Goal: Task Accomplishment & Management: Manage account settings

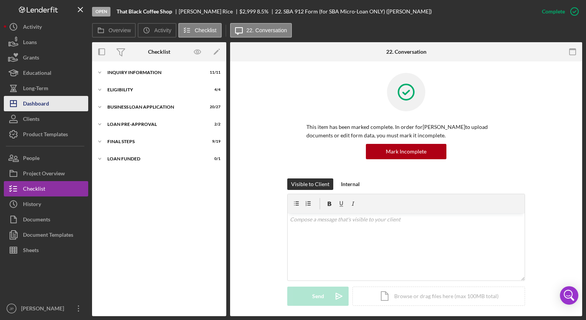
click at [32, 99] on div "Dashboard" at bounding box center [36, 104] width 26 height 17
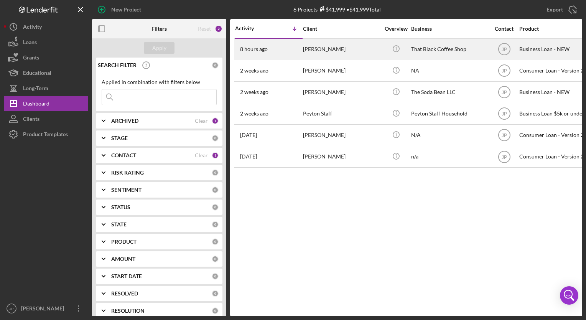
click at [323, 46] on div "[PERSON_NAME]" at bounding box center [341, 49] width 77 height 20
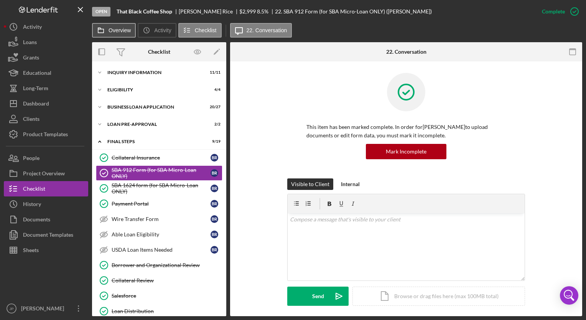
click at [115, 31] on label "Overview" at bounding box center [119, 30] width 22 height 6
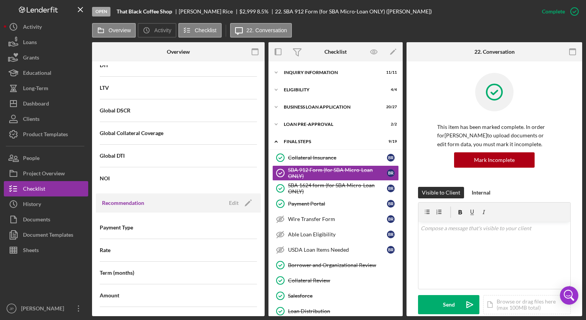
scroll to position [843, 0]
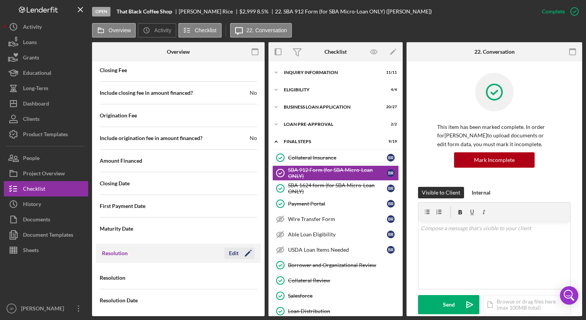
click at [230, 247] on div "Edit" at bounding box center [234, 252] width 10 height 11
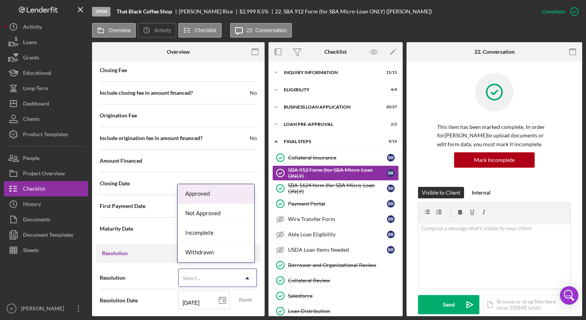
click at [241, 272] on icon "Icon/Dropdown Arrow" at bounding box center [247, 278] width 18 height 18
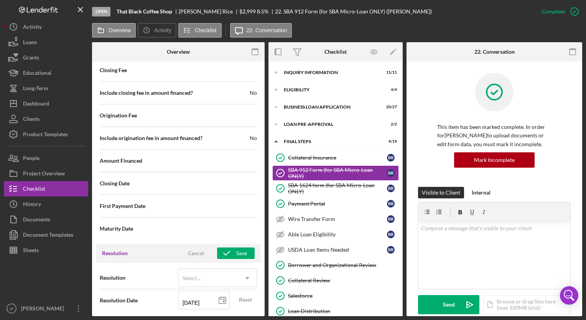
click at [87, 299] on div at bounding box center [46, 279] width 84 height 43
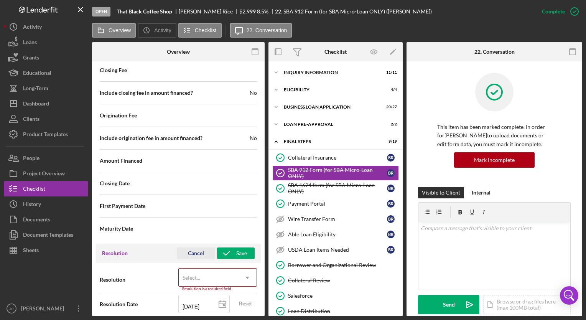
click at [194, 248] on div "Cancel" at bounding box center [196, 252] width 16 height 11
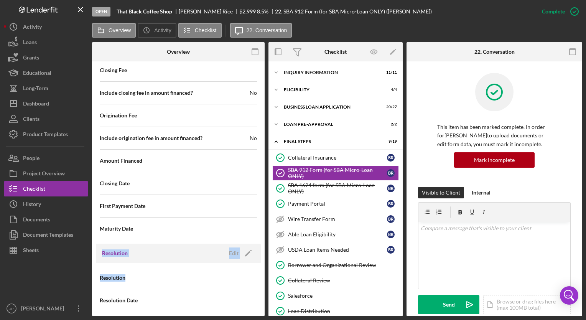
drag, startPoint x: 262, startPoint y: 273, endPoint x: 262, endPoint y: 217, distance: 56.0
click at [262, 217] on div "Internal Workflow Stage Open Icon/Dropdown Arrow Archive (can unarchive later i…" at bounding box center [178, 190] width 172 height 251
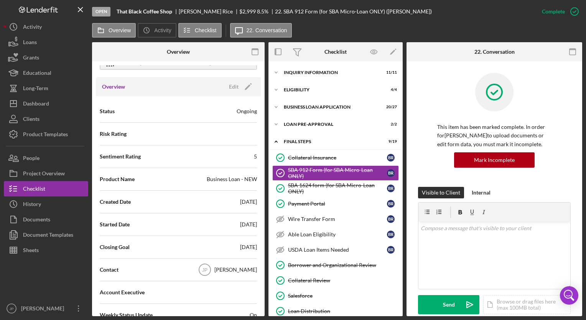
scroll to position [0, 0]
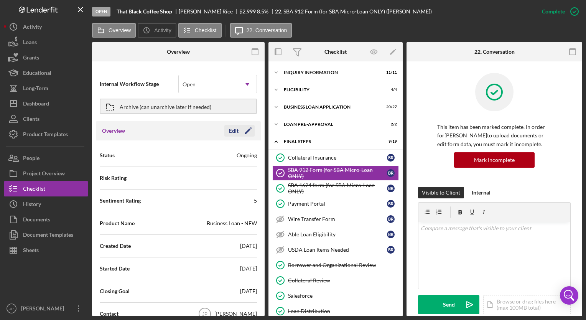
click at [244, 129] on icon "Icon/Edit" at bounding box center [247, 130] width 19 height 19
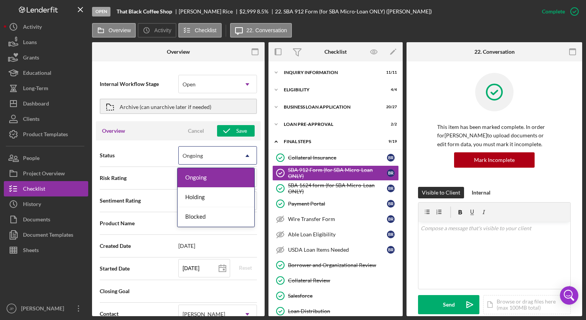
click at [244, 160] on icon "Icon/Dropdown Arrow" at bounding box center [247, 155] width 18 height 18
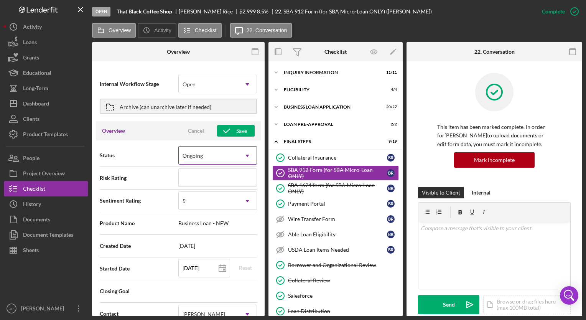
click at [248, 152] on icon "Icon/Dropdown Arrow" at bounding box center [247, 155] width 18 height 18
click at [184, 130] on button "Cancel" at bounding box center [196, 130] width 38 height 11
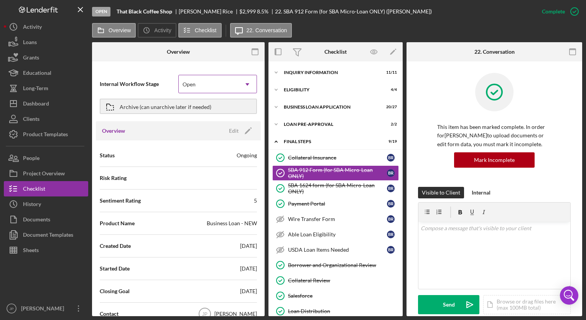
click at [235, 84] on div "Open" at bounding box center [208, 84] width 59 height 18
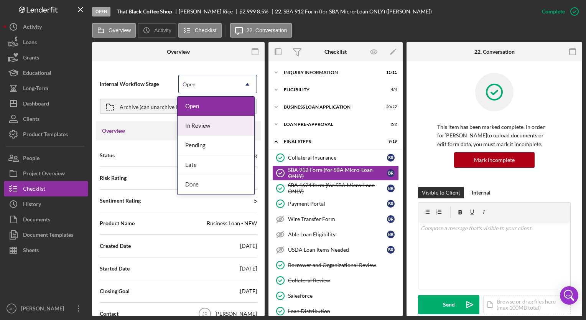
click at [221, 126] on div "In Review" at bounding box center [215, 126] width 77 height 20
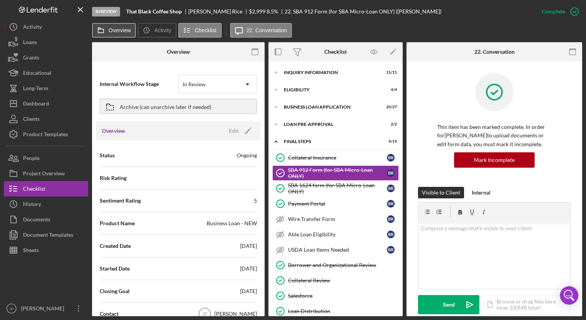
click at [114, 30] on label "Overview" at bounding box center [119, 30] width 22 height 6
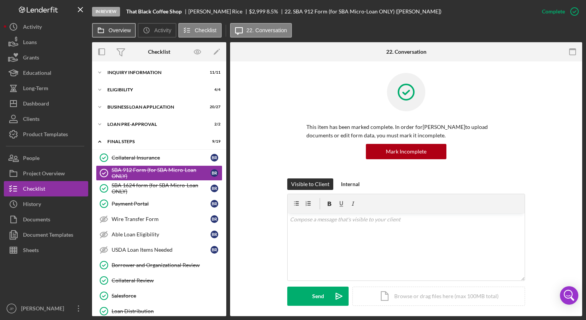
click at [114, 30] on label "Overview" at bounding box center [119, 30] width 22 height 6
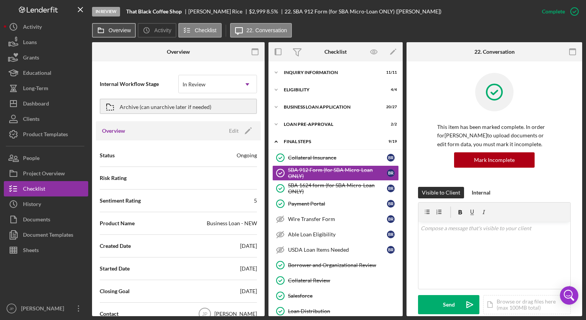
click at [114, 30] on label "Overview" at bounding box center [119, 30] width 22 height 6
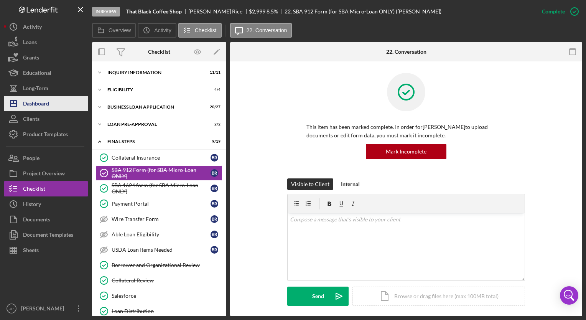
click at [51, 102] on button "Icon/Dashboard Dashboard" at bounding box center [46, 103] width 84 height 15
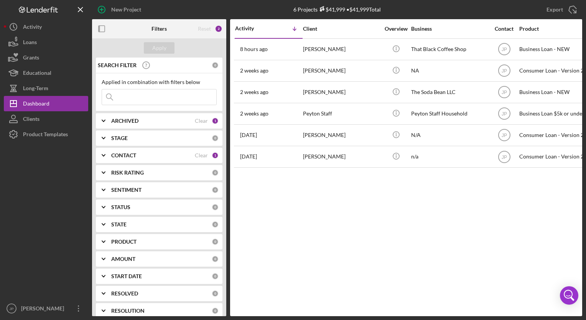
click at [309, 291] on div "Activity Icon/Table Sort Arrow Client Overview Business Contact Product Categor…" at bounding box center [406, 167] width 352 height 297
